Goal: Find specific page/section: Find specific page/section

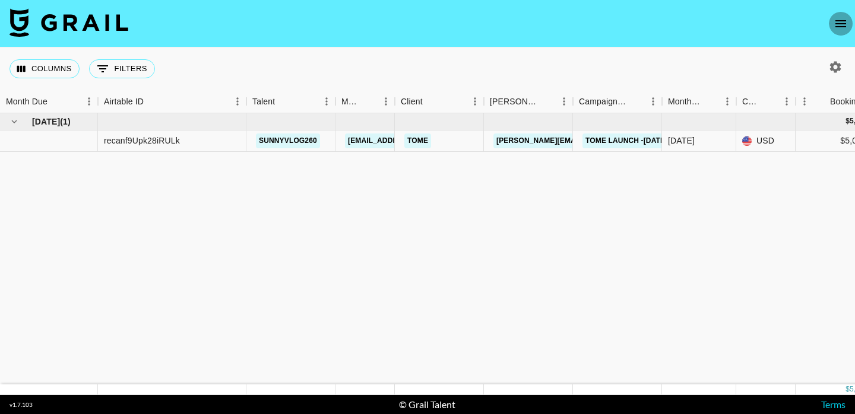
click at [840, 26] on icon "open drawer" at bounding box center [840, 23] width 11 height 7
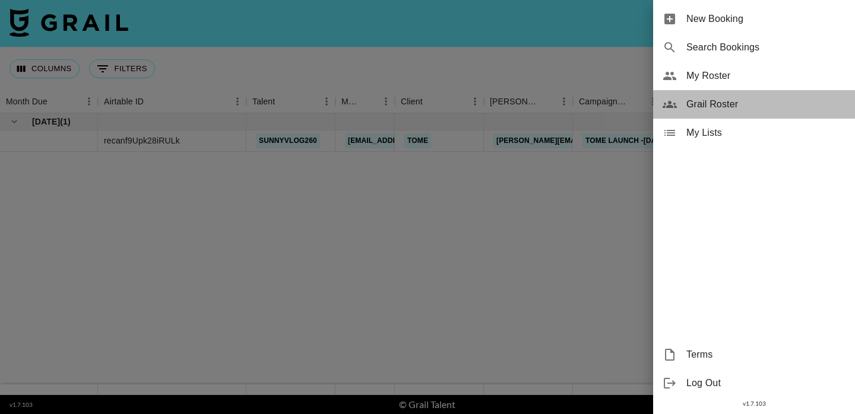
click at [742, 103] on span "Grail Roster" at bounding box center [765, 104] width 159 height 14
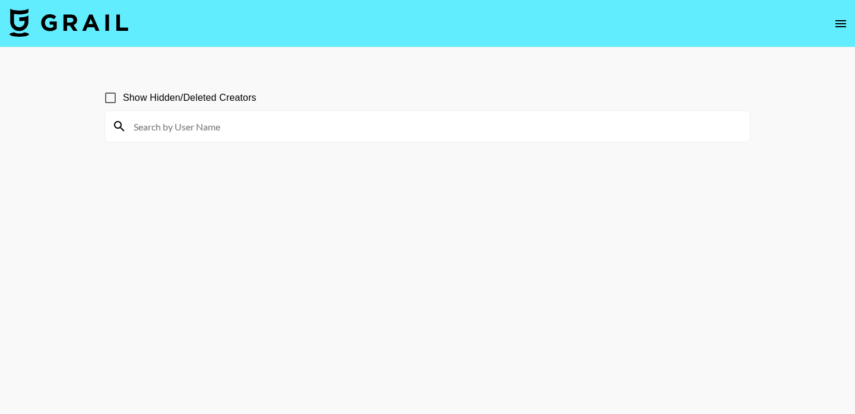
click at [386, 135] on input at bounding box center [434, 126] width 616 height 19
paste input "kimberlykimpena"
click at [393, 133] on input "kimberlykimpena" at bounding box center [434, 126] width 616 height 19
type input "kimberlykimpena"
click at [250, 124] on input "kimberlykimpena" at bounding box center [434, 126] width 616 height 19
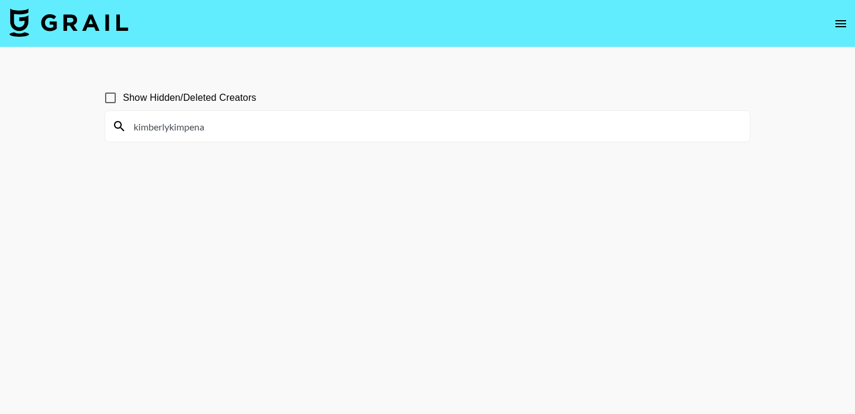
click at [189, 122] on input "kimberlykimpena" at bounding box center [434, 126] width 616 height 19
drag, startPoint x: 219, startPoint y: 125, endPoint x: 71, endPoint y: 125, distance: 148.4
click at [71, 125] on main "Show Hidden/Deleted Creators kimberlykimpena" at bounding box center [427, 235] width 855 height 376
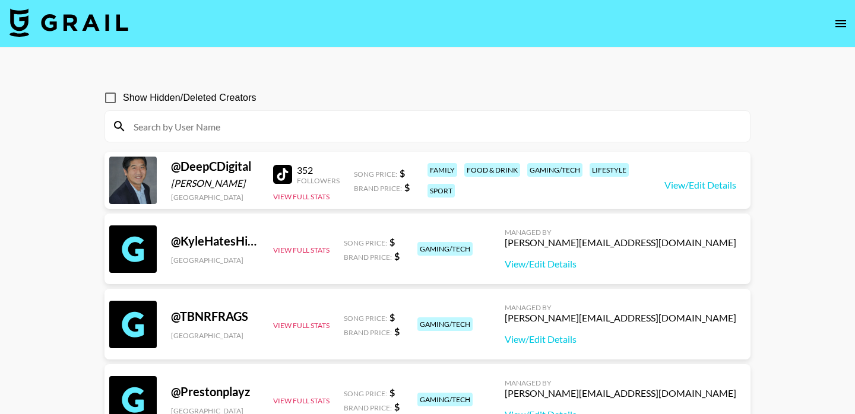
click at [164, 131] on input at bounding box center [434, 126] width 616 height 19
paste input "kimberlykimpena"
type input "kimberlykimpena"
